Goal: Use online tool/utility: Utilize a website feature to perform a specific function

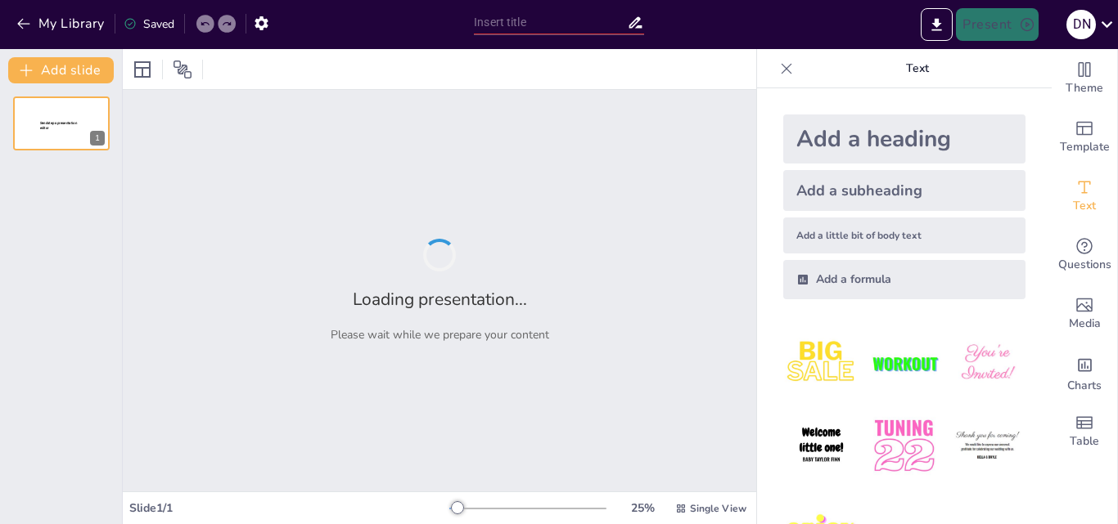
type input "Systematic Approaches to Cash and Credit Transaction Processing in Retail"
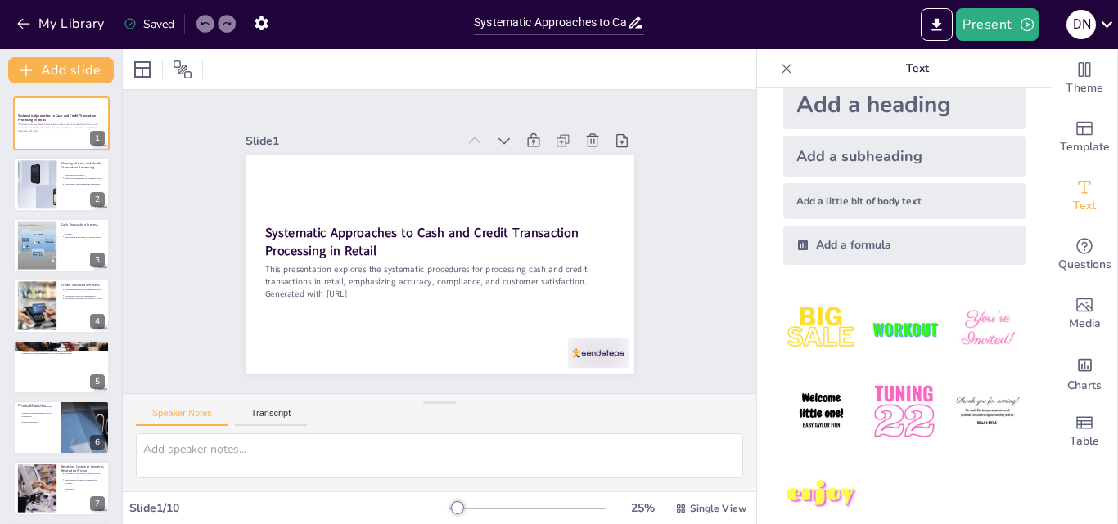
scroll to position [61, 0]
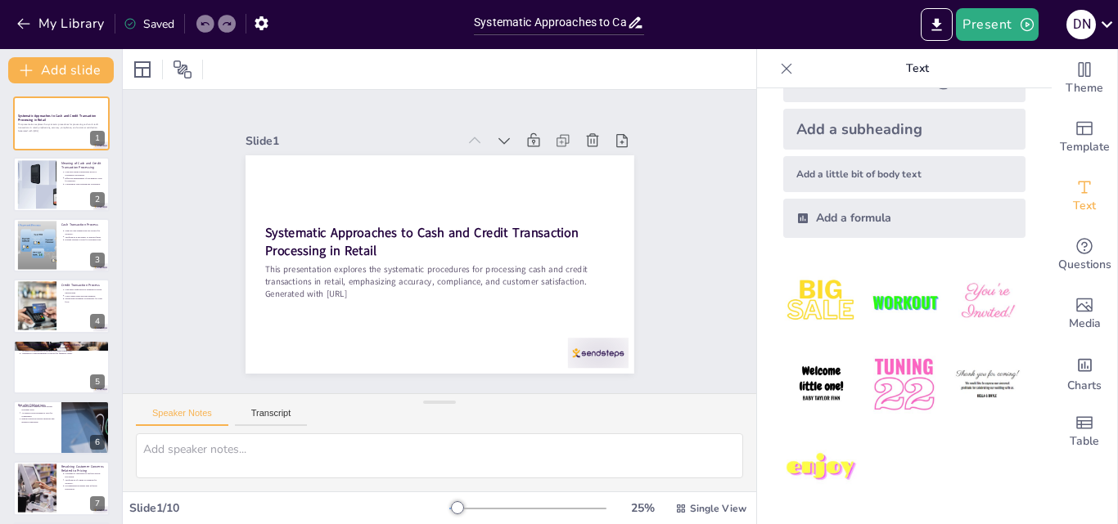
click at [902, 304] on img at bounding box center [904, 302] width 76 height 76
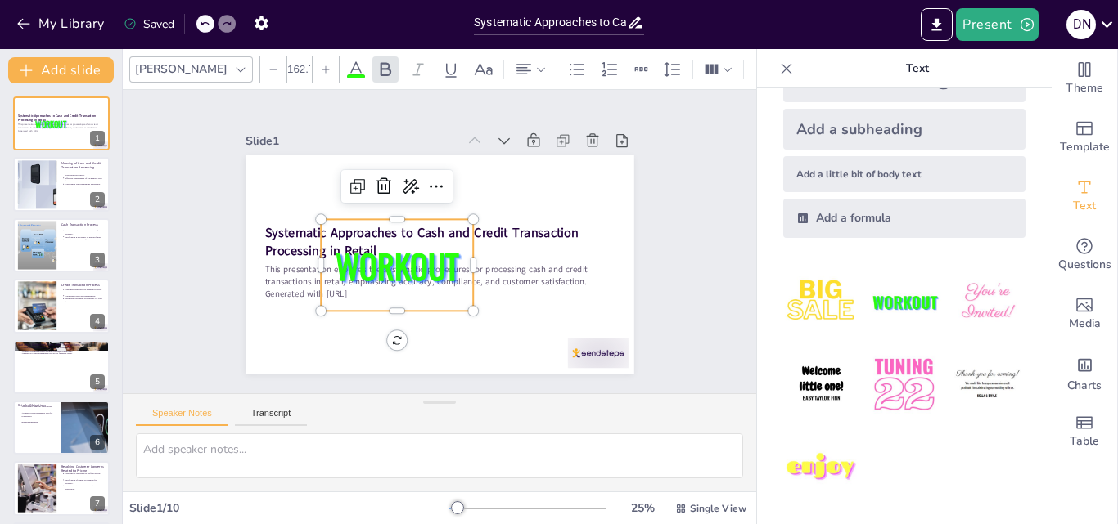
click at [778, 68] on icon at bounding box center [786, 69] width 16 height 16
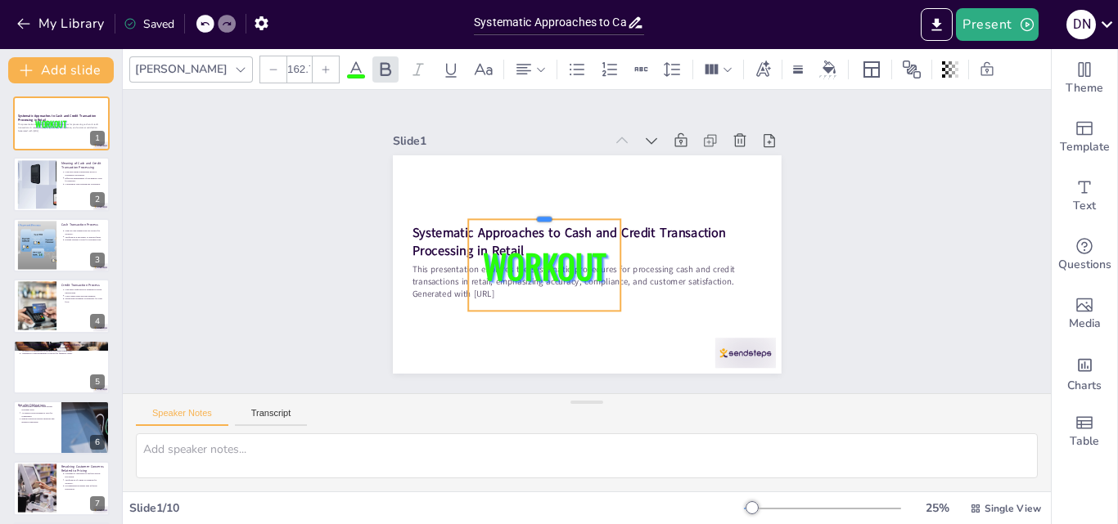
click at [533, 211] on div at bounding box center [551, 204] width 152 height 44
click at [617, 223] on div at bounding box center [625, 231] width 16 height 16
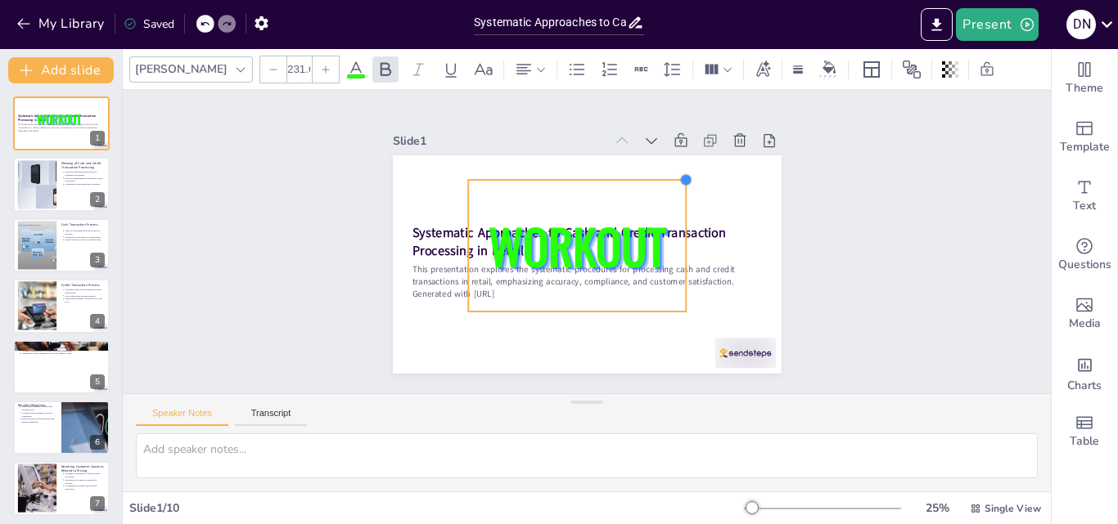
type input "232.5"
drag, startPoint x: 608, startPoint y: 214, endPoint x: 673, endPoint y: 182, distance: 72.8
click at [673, 182] on div "Systematic Approaches to Cash and Credit Transaction Processing in Retail This …" at bounding box center [571, 258] width 434 height 422
click at [592, 140] on icon at bounding box center [605, 146] width 26 height 26
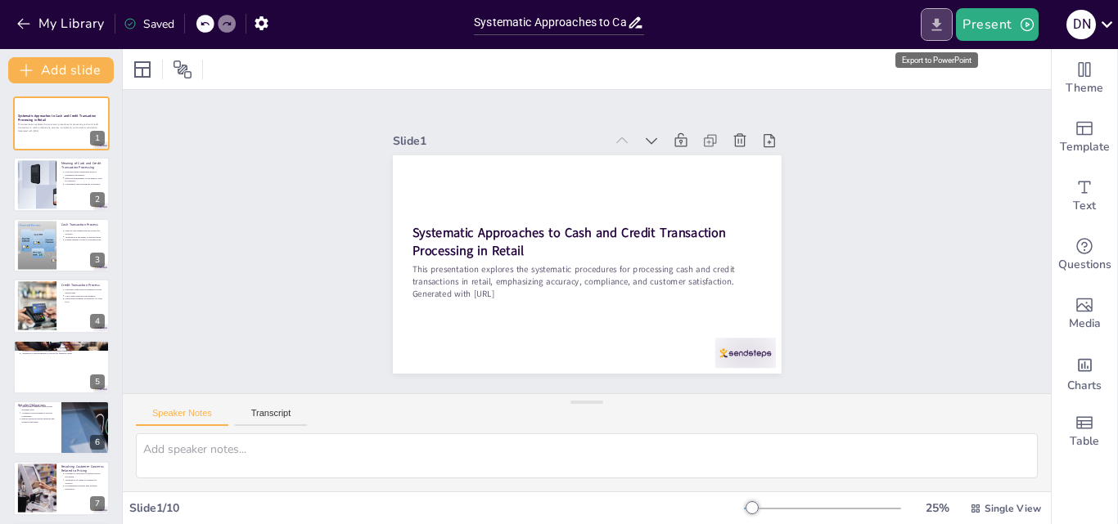
click at [938, 23] on icon "Export to PowerPoint" at bounding box center [937, 24] width 10 height 12
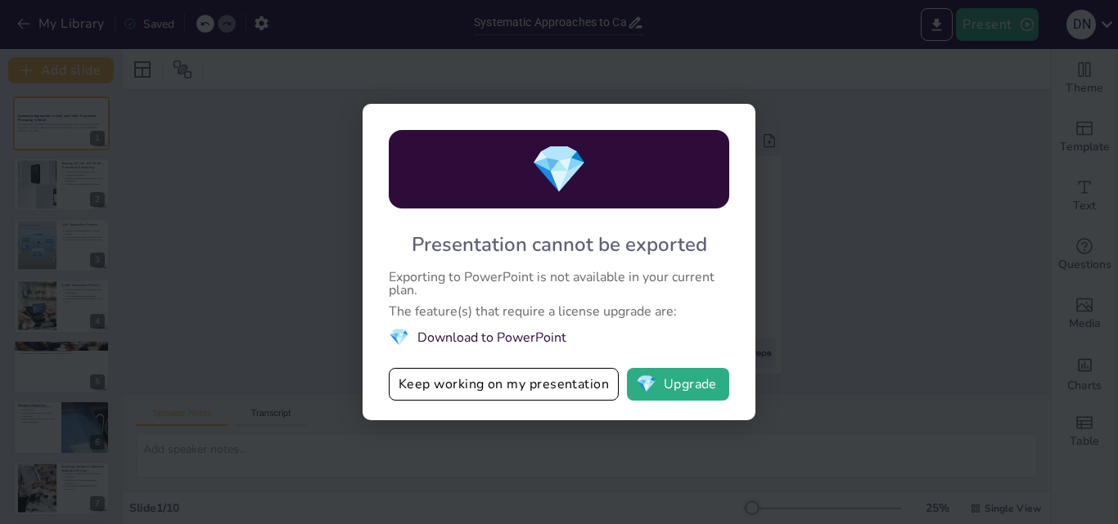
click at [499, 340] on li "💎 Download to PowerPoint" at bounding box center [559, 337] width 340 height 22
click at [510, 385] on button "Keep working on my presentation" at bounding box center [504, 384] width 230 height 33
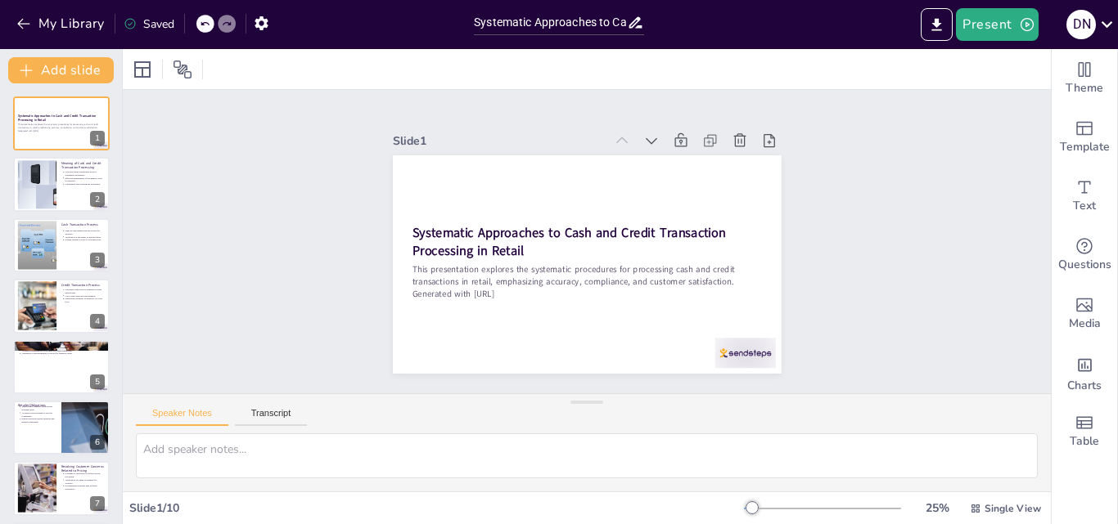
click at [178, 19] on div "My Library Saved" at bounding box center [138, 22] width 277 height 29
click at [884, 246] on div "Slide 1 Systematic Approaches to Cash and Credit Transaction Processing in Reta…" at bounding box center [586, 241] width 655 height 971
